Goal: Information Seeking & Learning: Learn about a topic

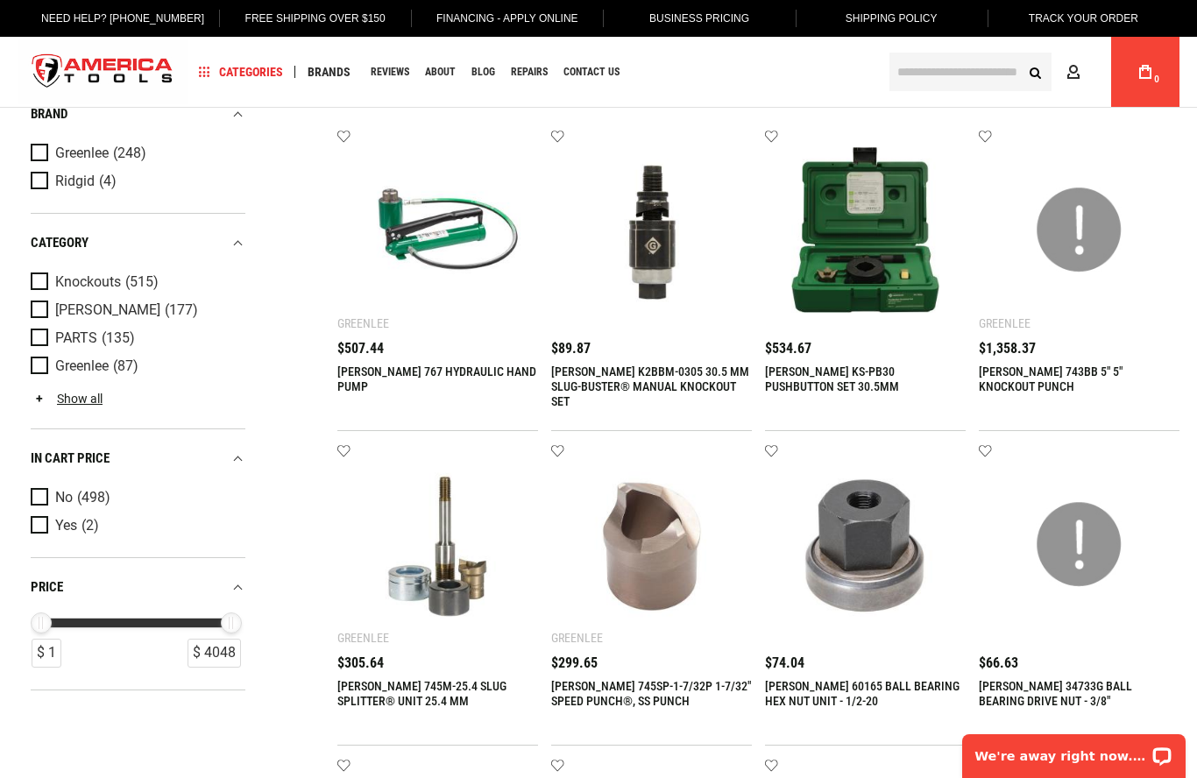
scroll to position [82, 0]
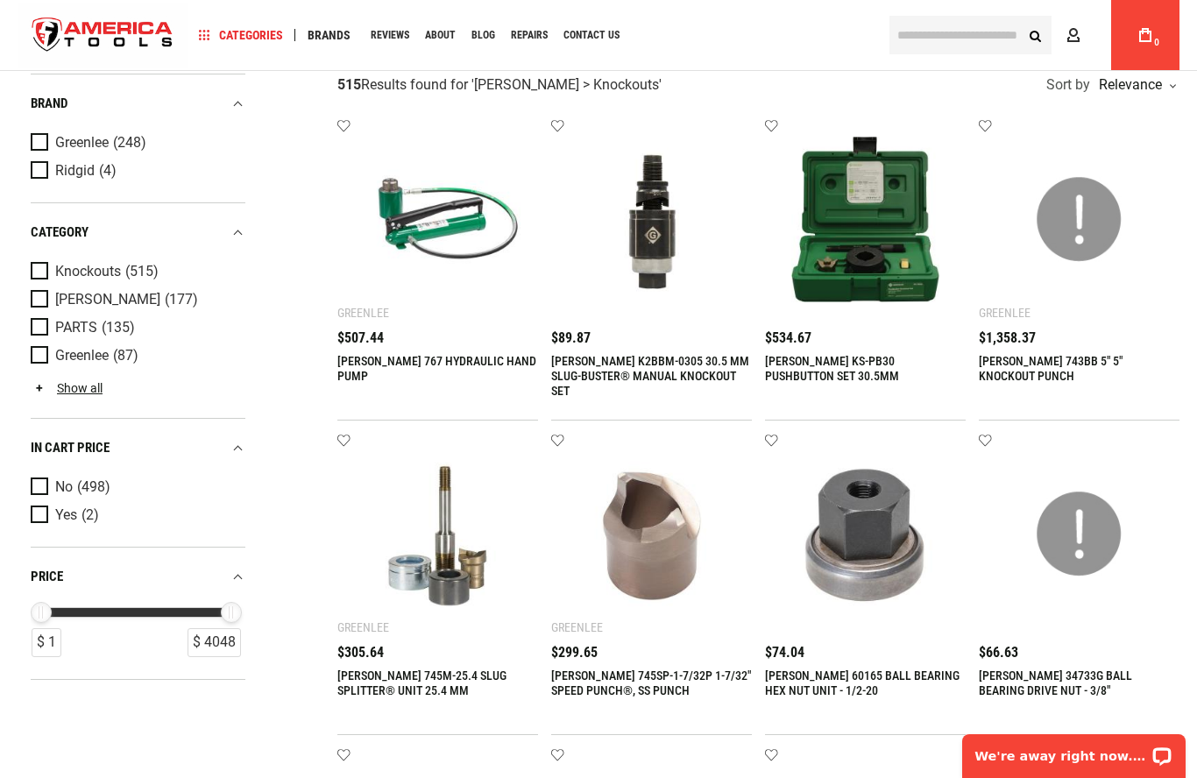
click at [448, 579] on img at bounding box center [438, 534] width 166 height 166
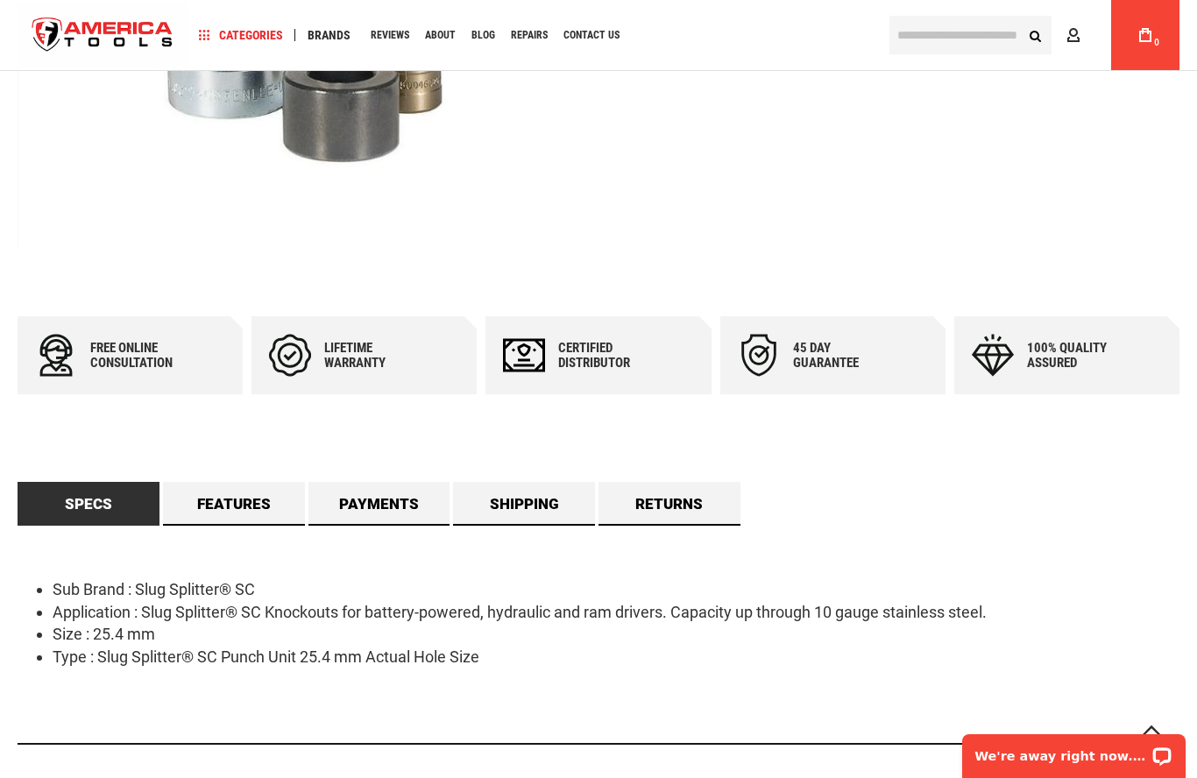
scroll to position [489, 0]
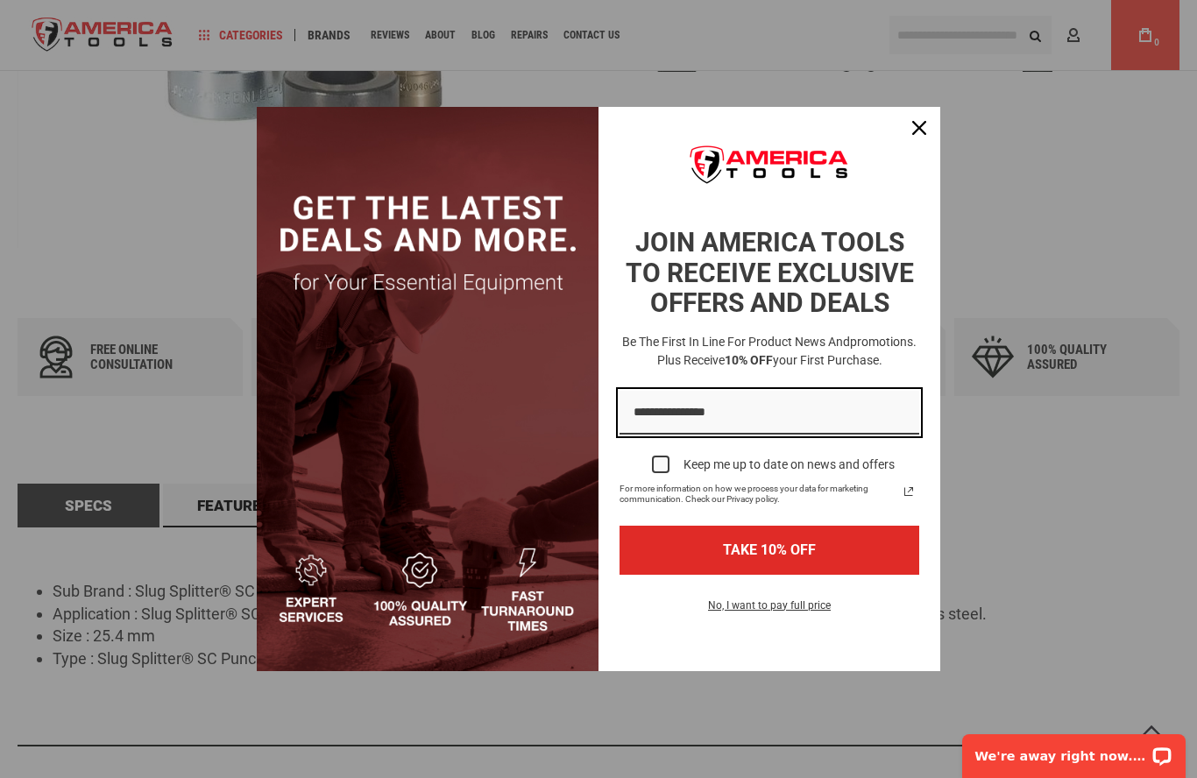
click at [675, 418] on input "Email field" at bounding box center [769, 413] width 300 height 45
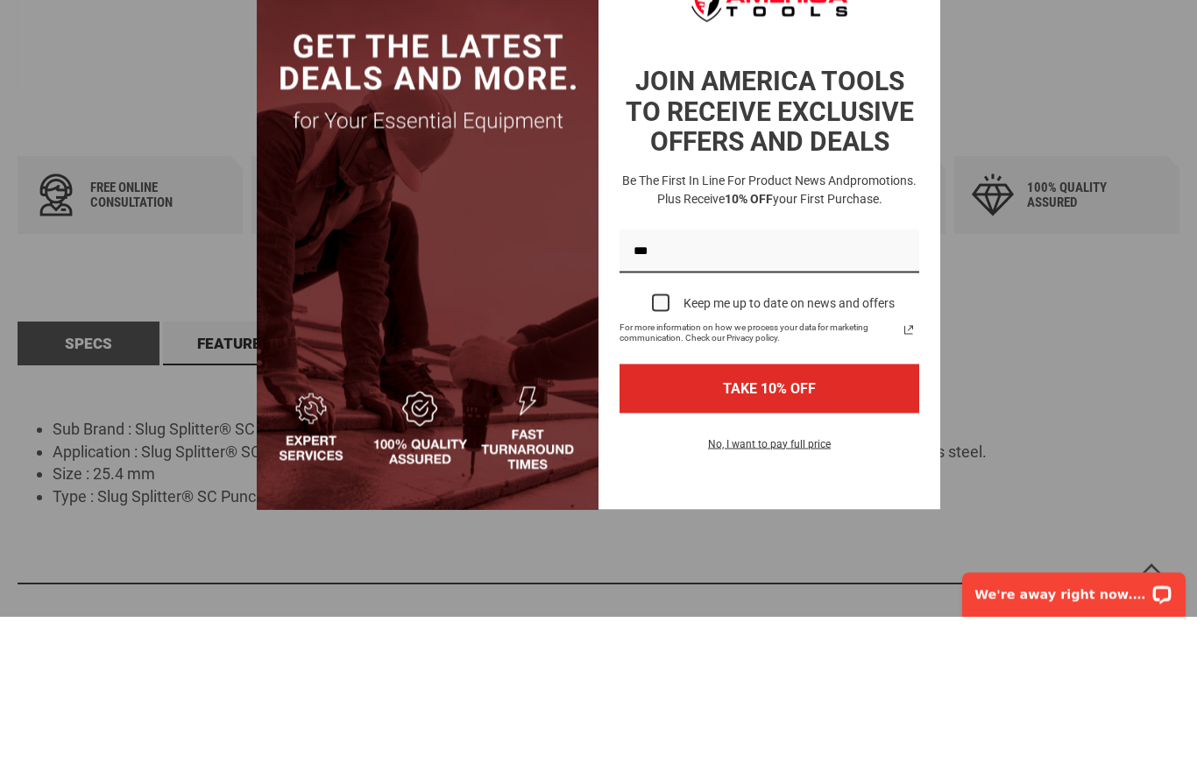
click at [660, 456] on div "Marketing offer form" at bounding box center [661, 465] width 18 height 18
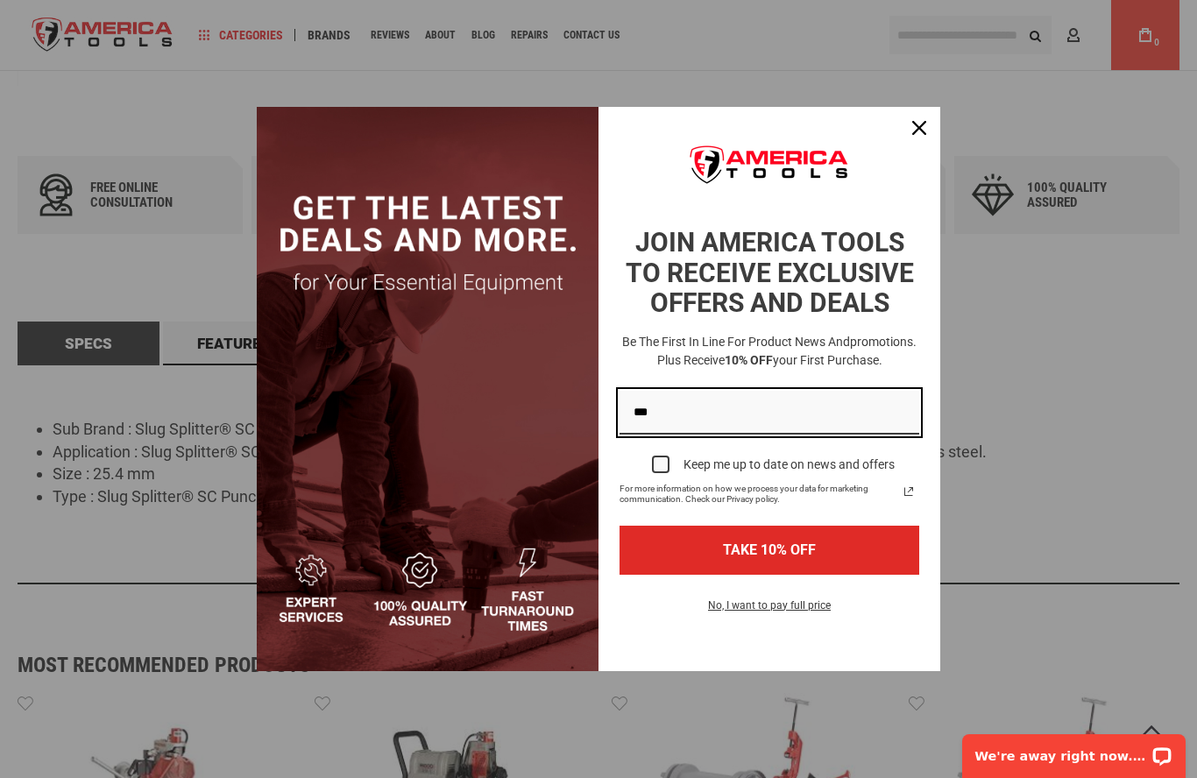
click at [687, 435] on input "***" at bounding box center [769, 413] width 300 height 45
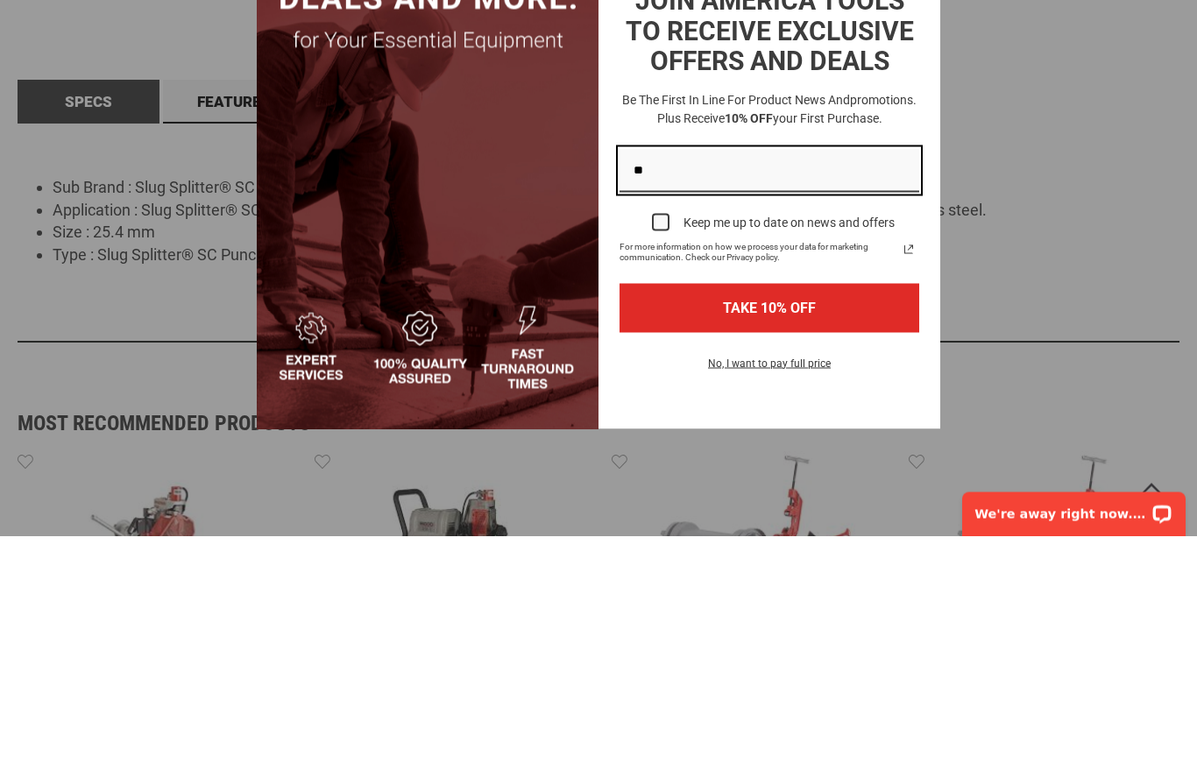
type input "*"
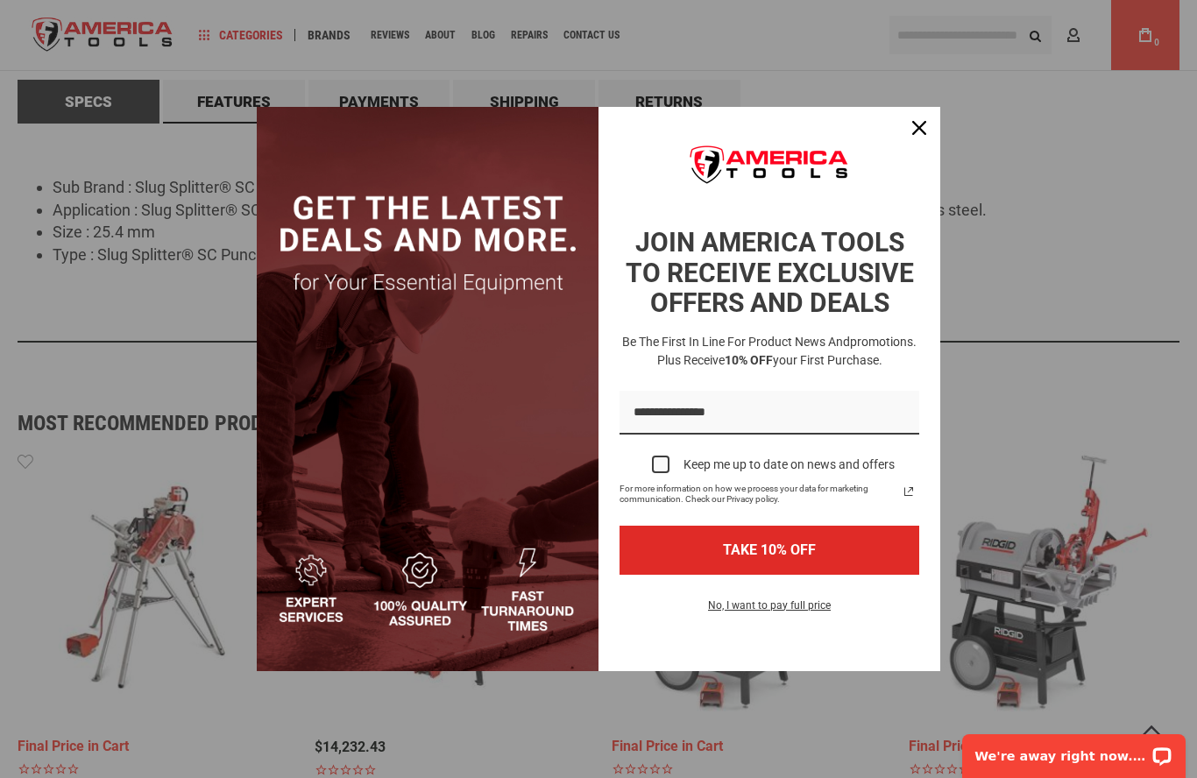
click at [908, 142] on div "Close" at bounding box center [919, 128] width 28 height 28
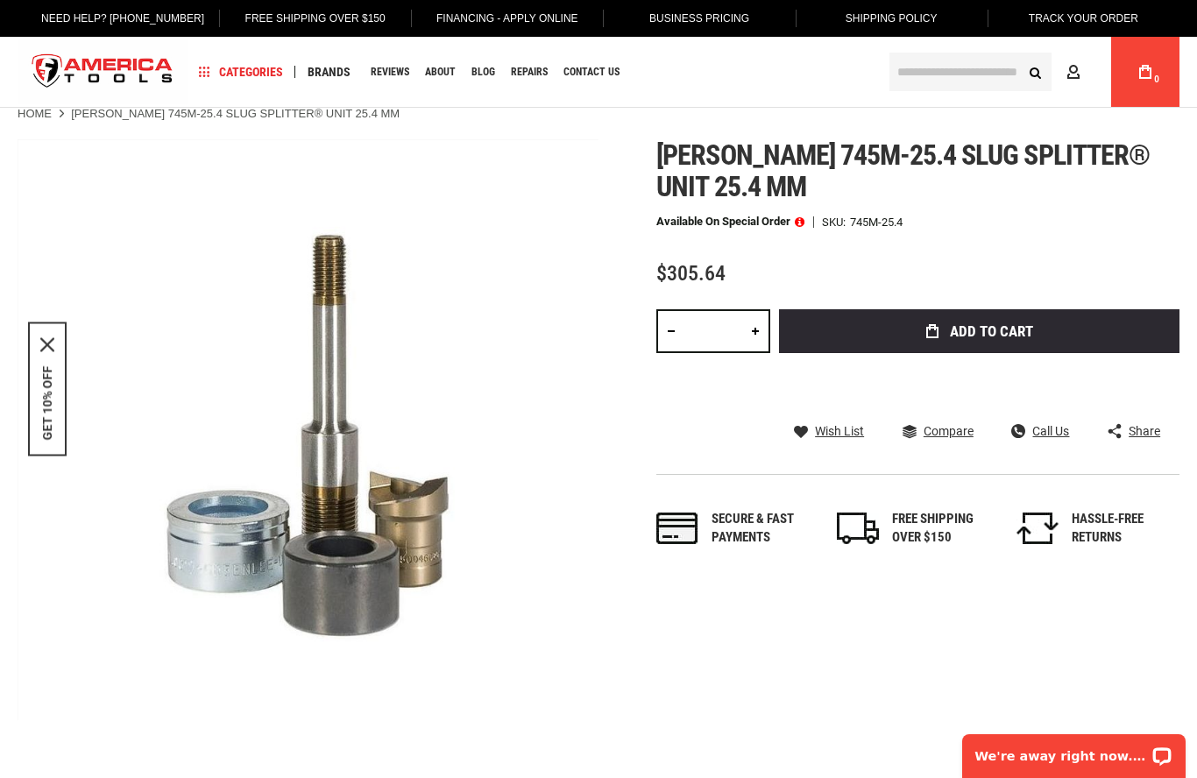
scroll to position [0, 0]
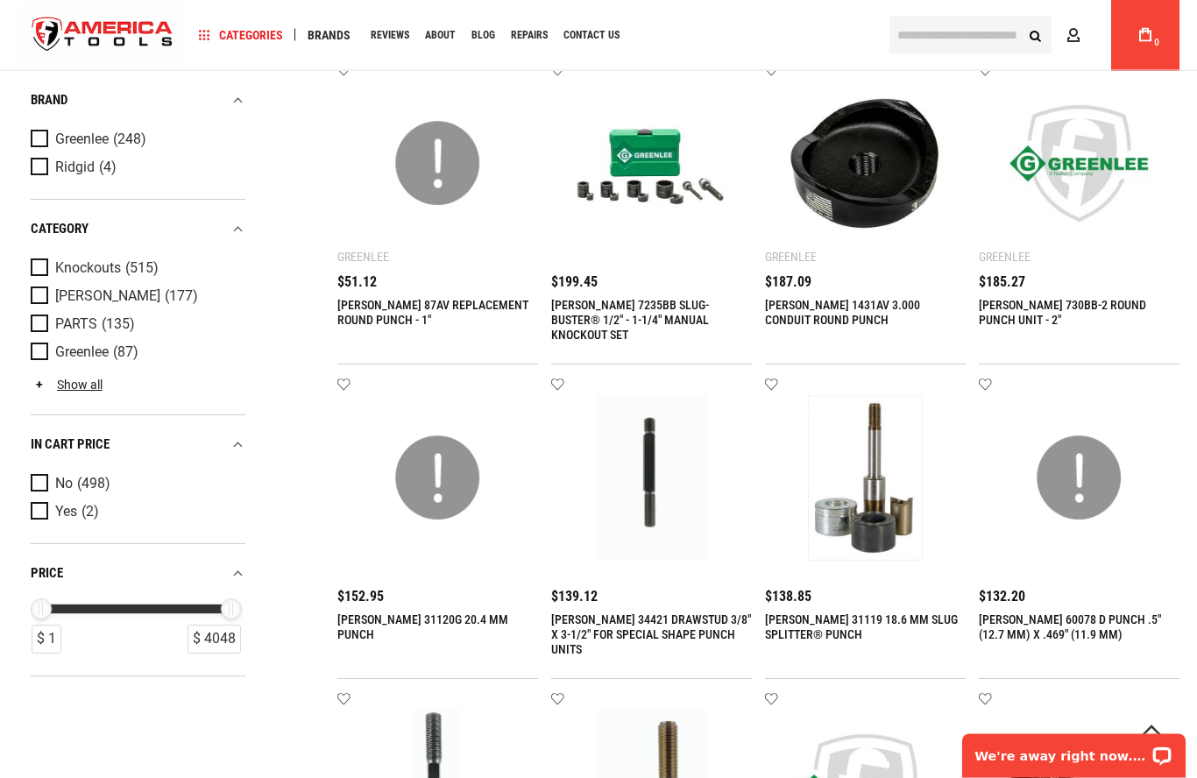
scroll to position [769, 0]
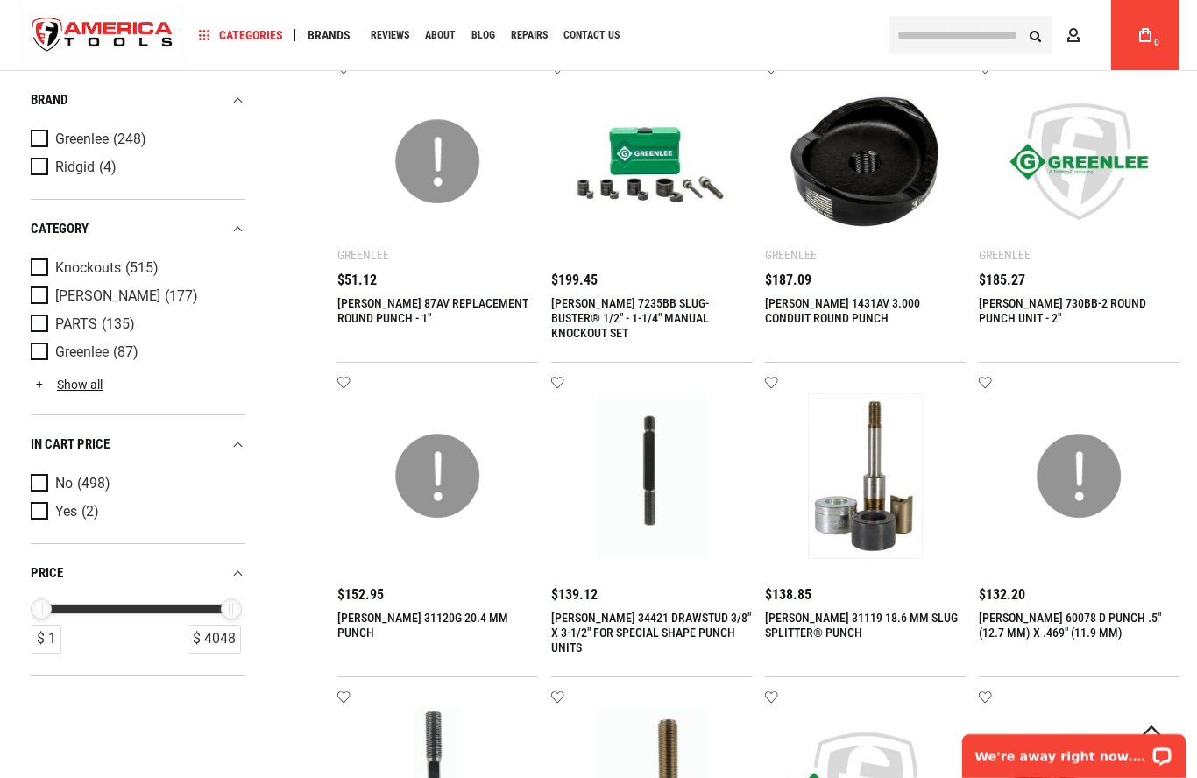
click at [873, 523] on img at bounding box center [865, 476] width 166 height 166
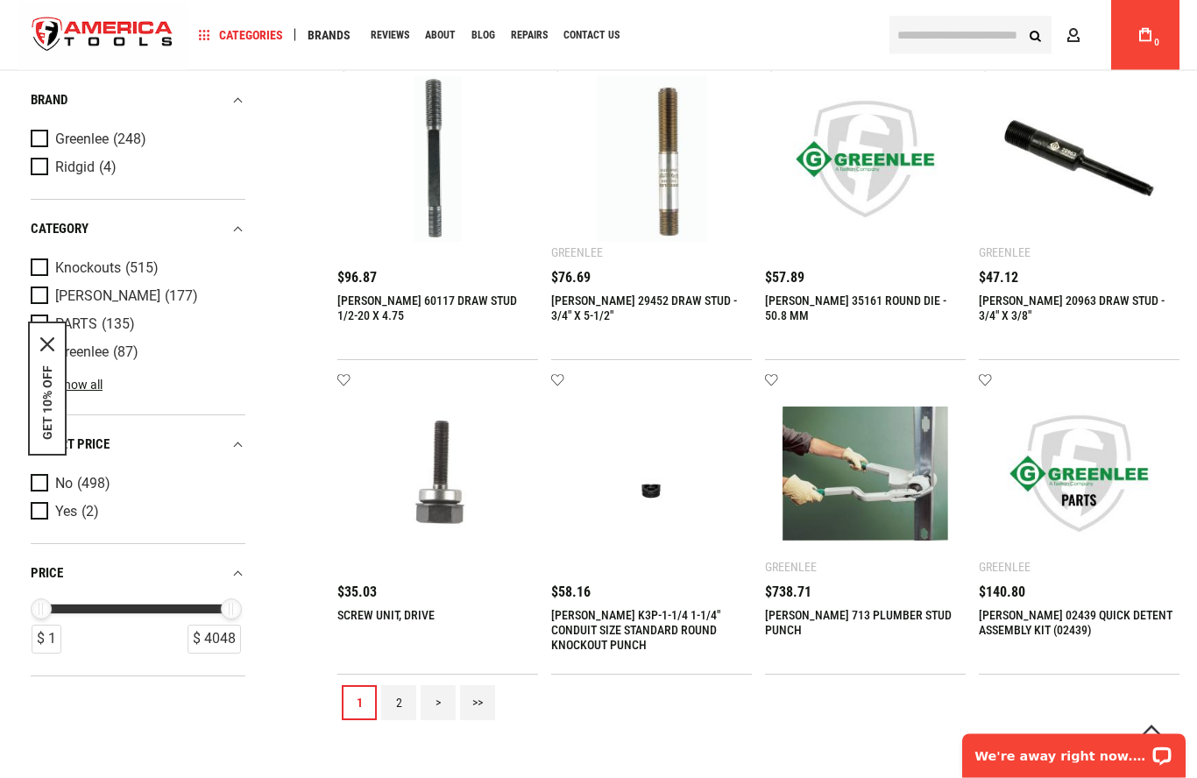
scroll to position [1409, 0]
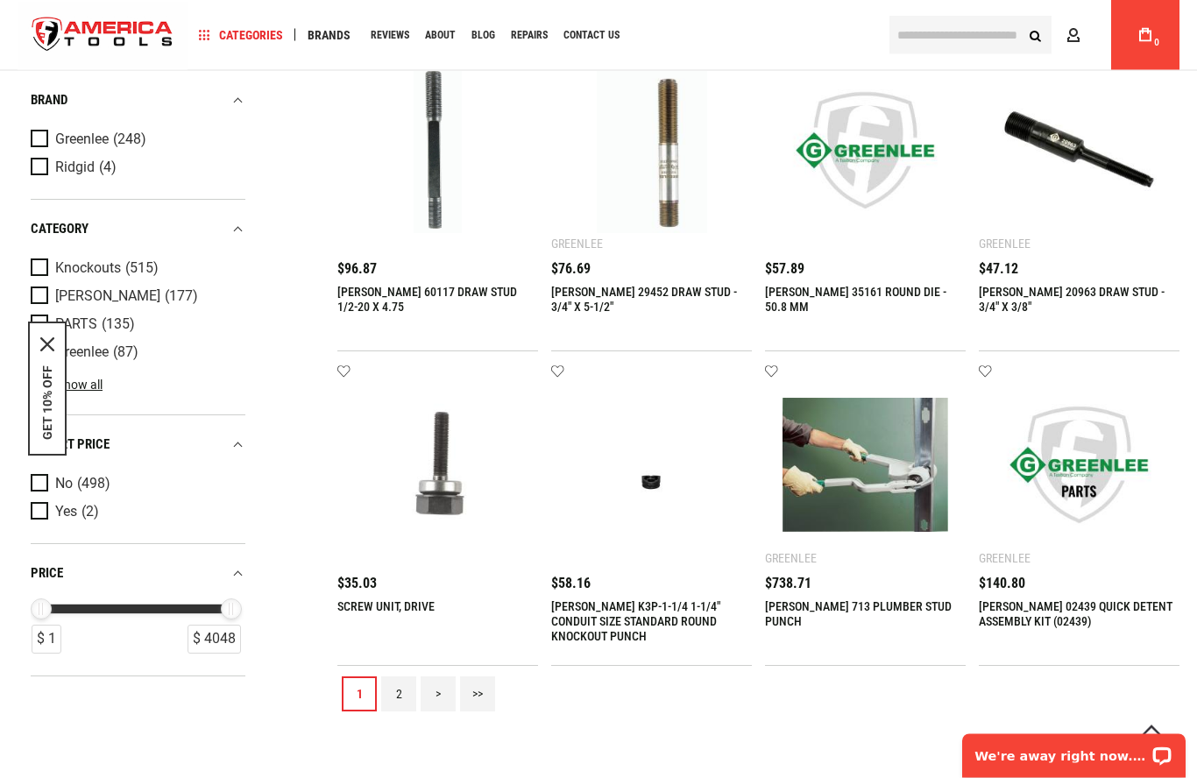
click at [382, 694] on link "2" at bounding box center [398, 694] width 35 height 35
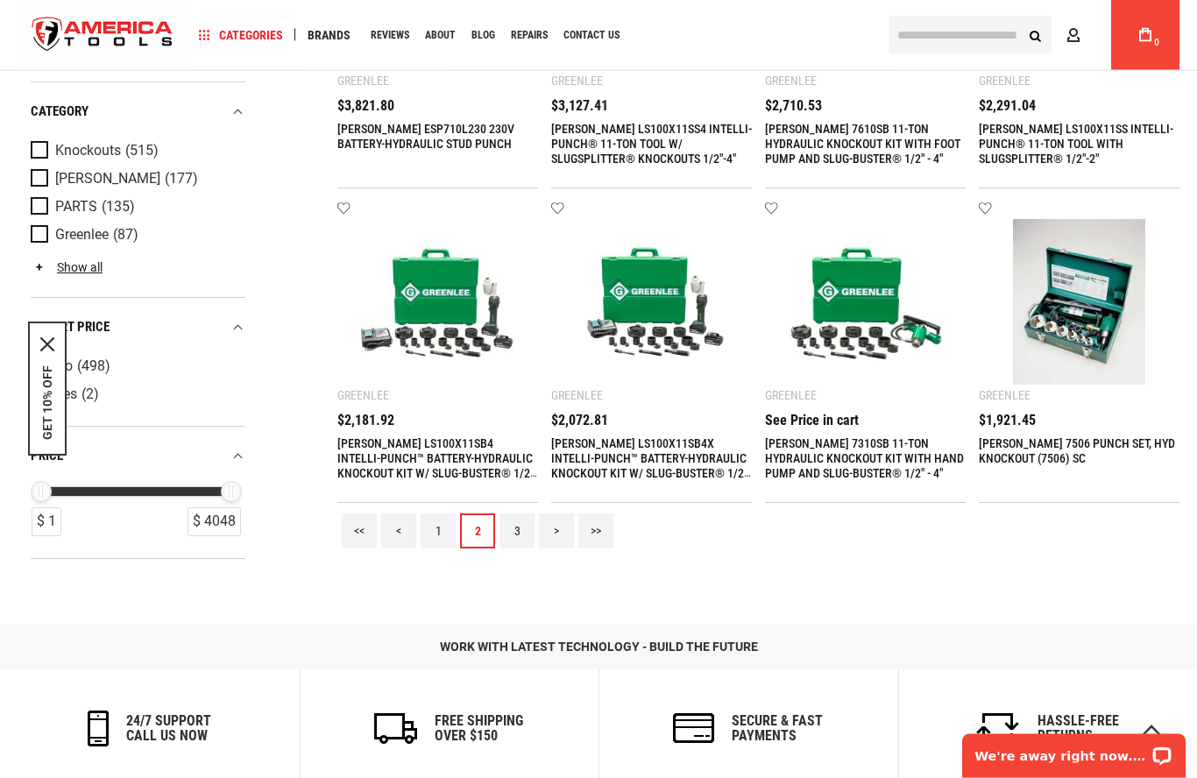
scroll to position [1567, 0]
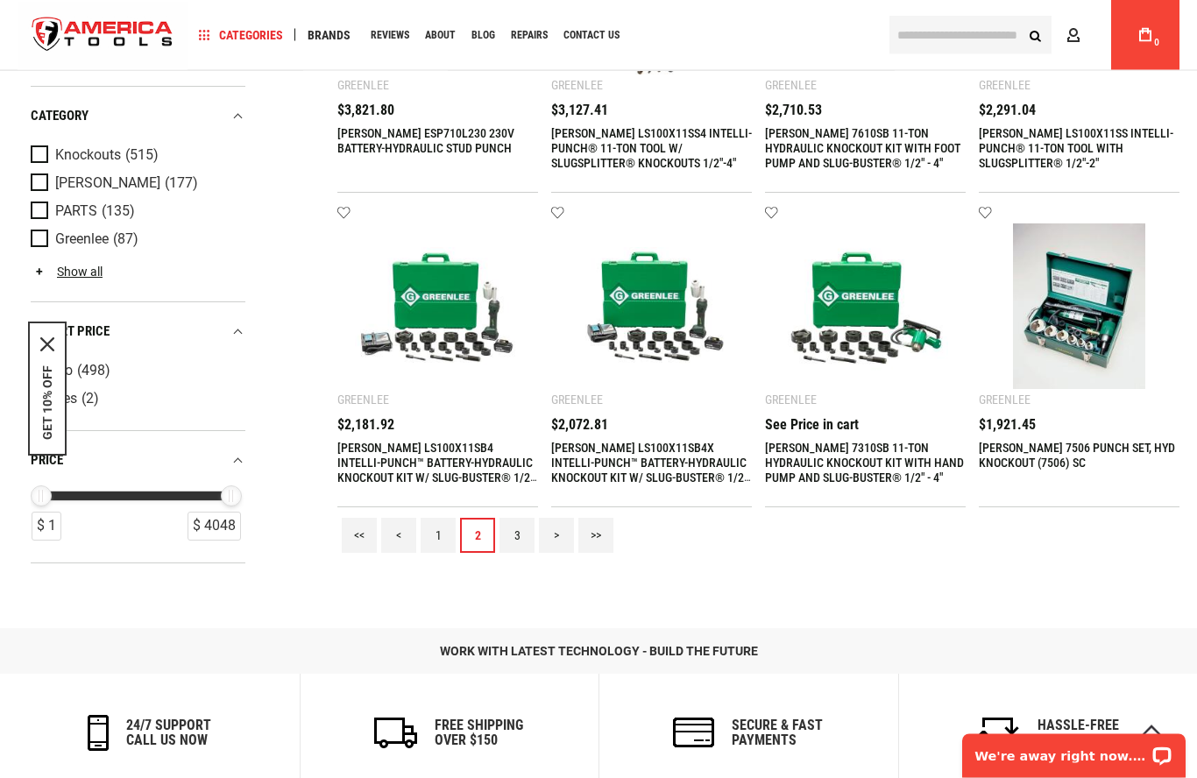
click at [504, 531] on link "3" at bounding box center [516, 536] width 35 height 35
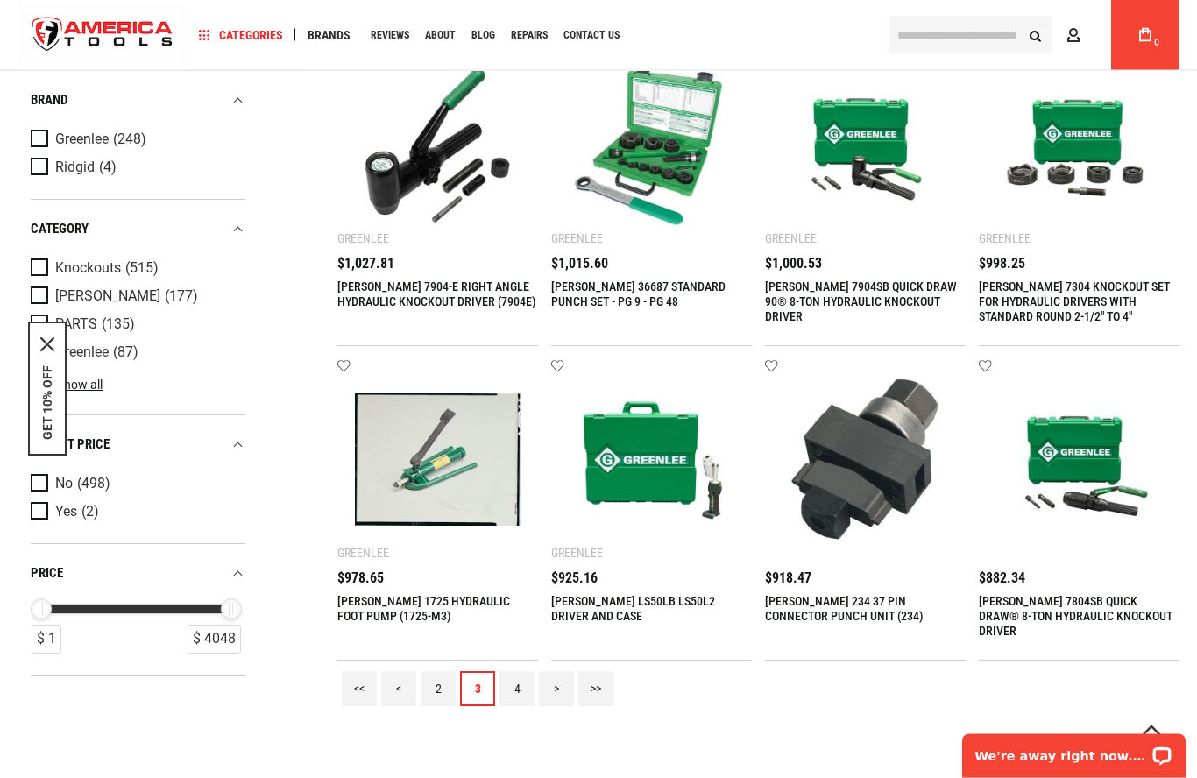
scroll to position [1416, 0]
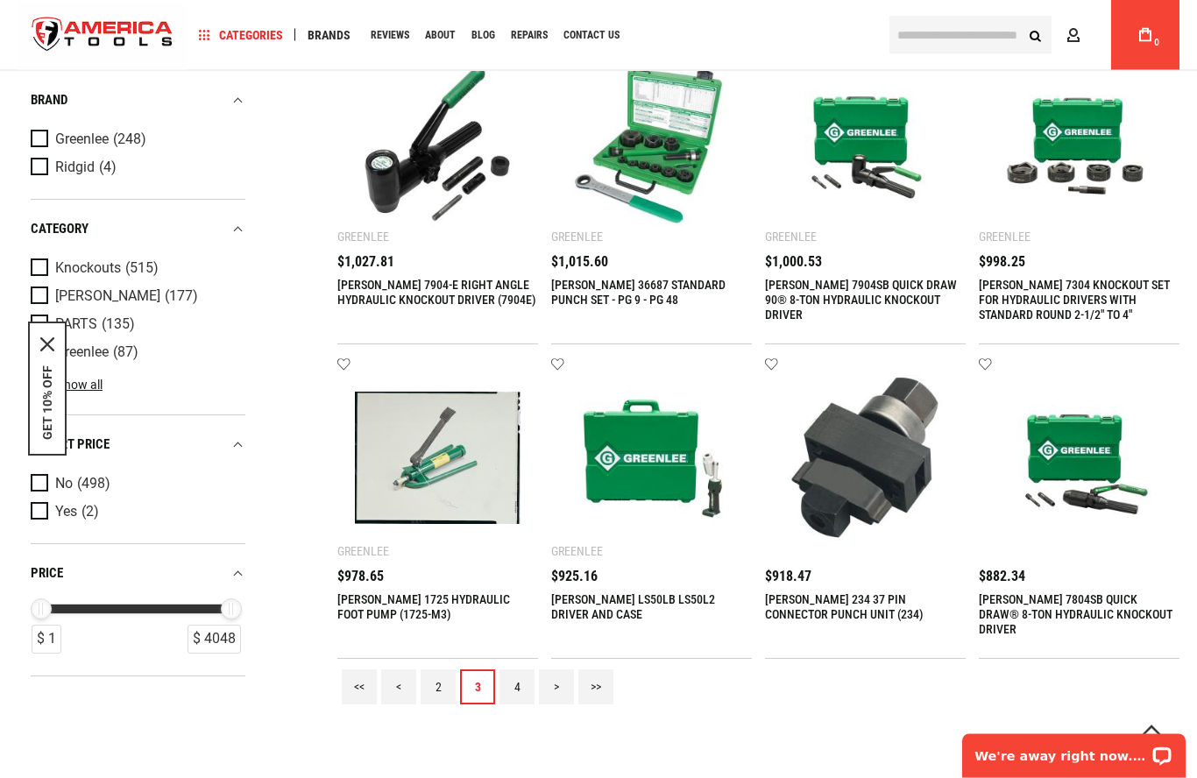
click at [516, 690] on link "4" at bounding box center [516, 687] width 35 height 35
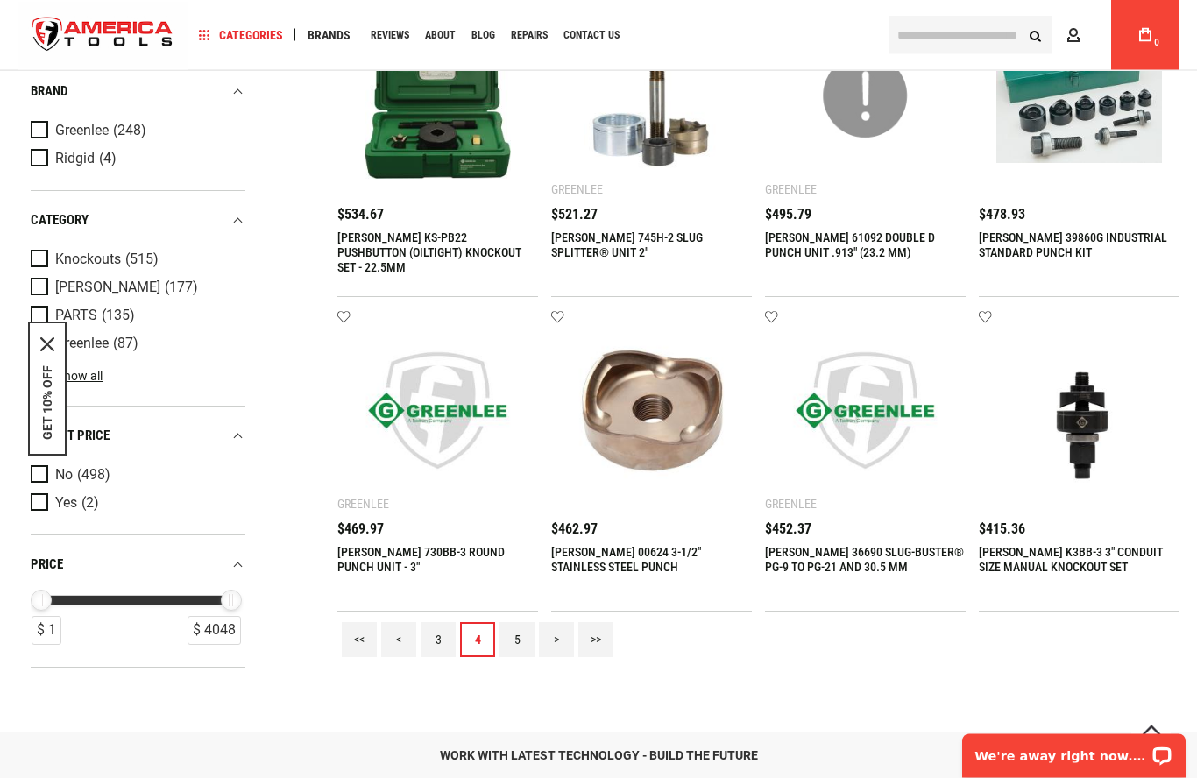
scroll to position [1465, 0]
click at [518, 635] on link "5" at bounding box center [516, 638] width 35 height 35
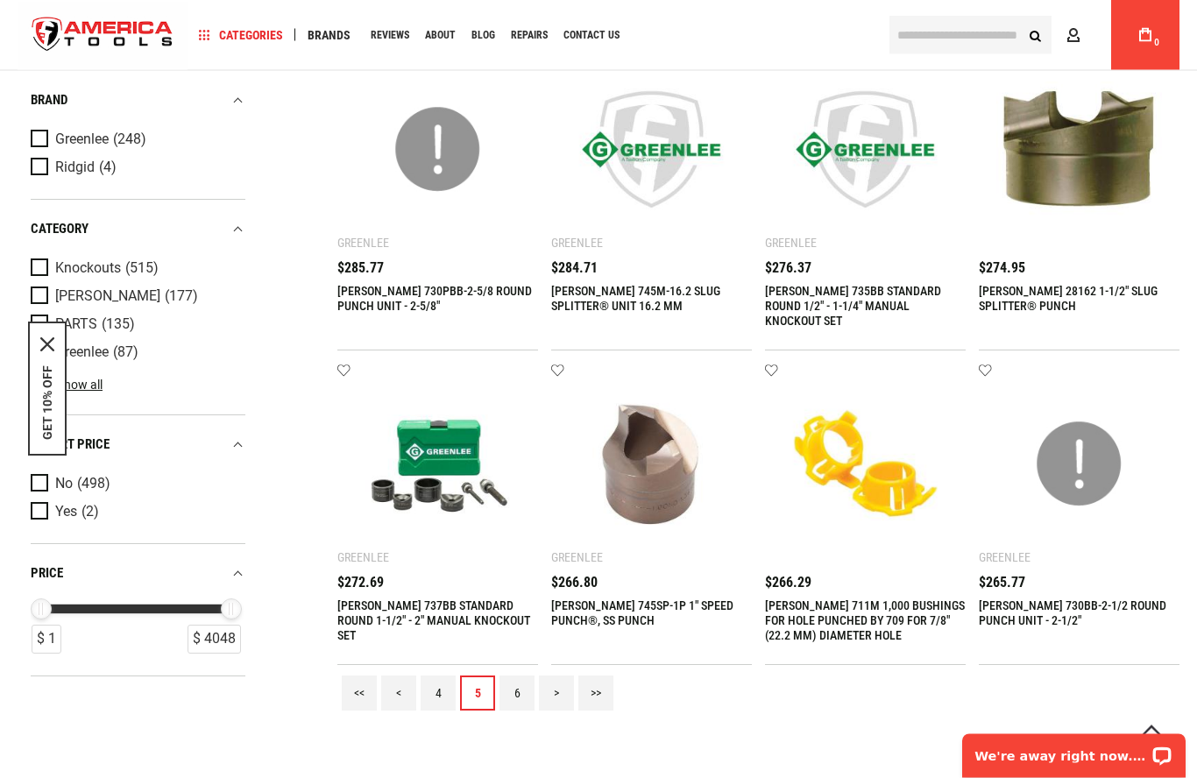
scroll to position [1411, 0]
